Goal: Transaction & Acquisition: Purchase product/service

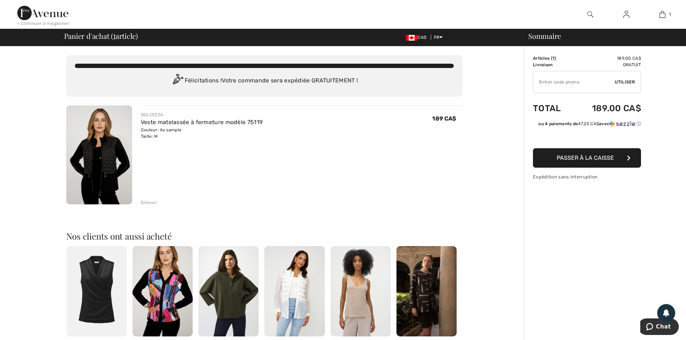
click at [596, 155] on span "Passer à la caisse" at bounding box center [585, 157] width 57 height 7
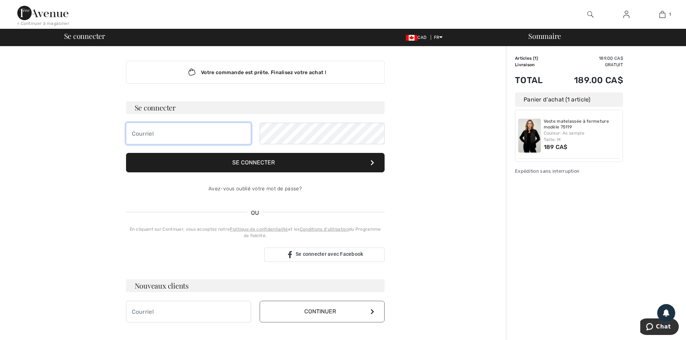
type input "[EMAIL_ADDRESS][DOMAIN_NAME]"
click at [251, 165] on button "Se connecter" at bounding box center [255, 162] width 259 height 19
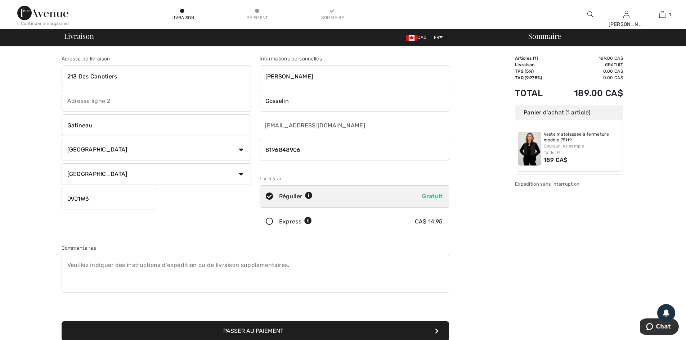
click at [336, 331] on button "Passer au paiement" at bounding box center [255, 331] width 387 height 19
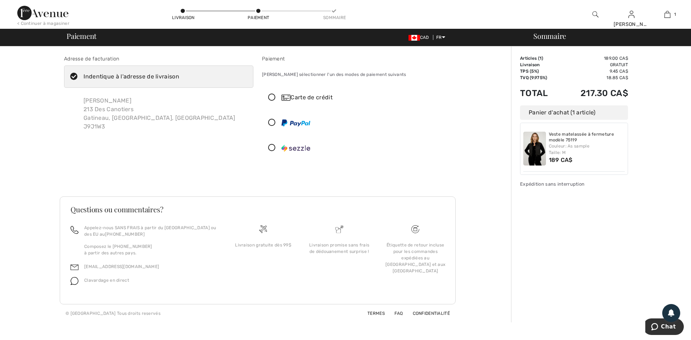
click at [271, 98] on icon at bounding box center [271, 98] width 19 height 8
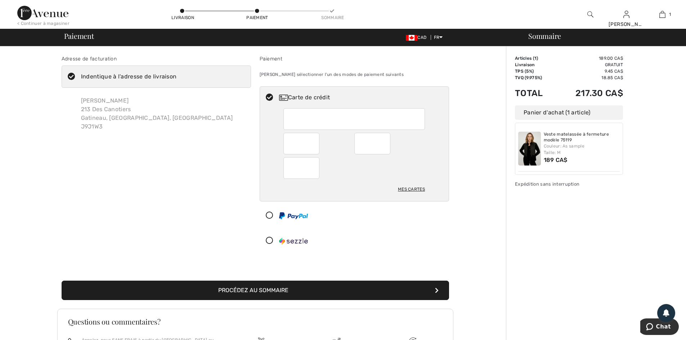
click at [261, 288] on button "Procédez au sommaire" at bounding box center [255, 290] width 387 height 19
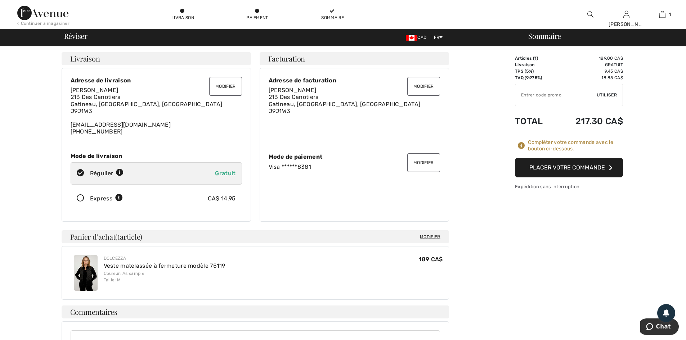
click at [579, 169] on button "Placer votre commande" at bounding box center [569, 167] width 108 height 19
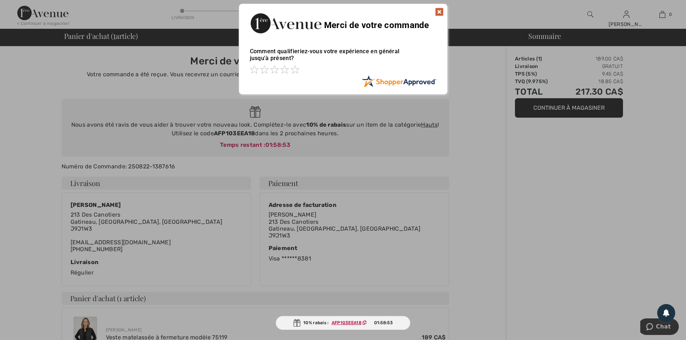
click at [441, 10] on img at bounding box center [439, 12] width 9 height 9
